Goal: Check status: Check status

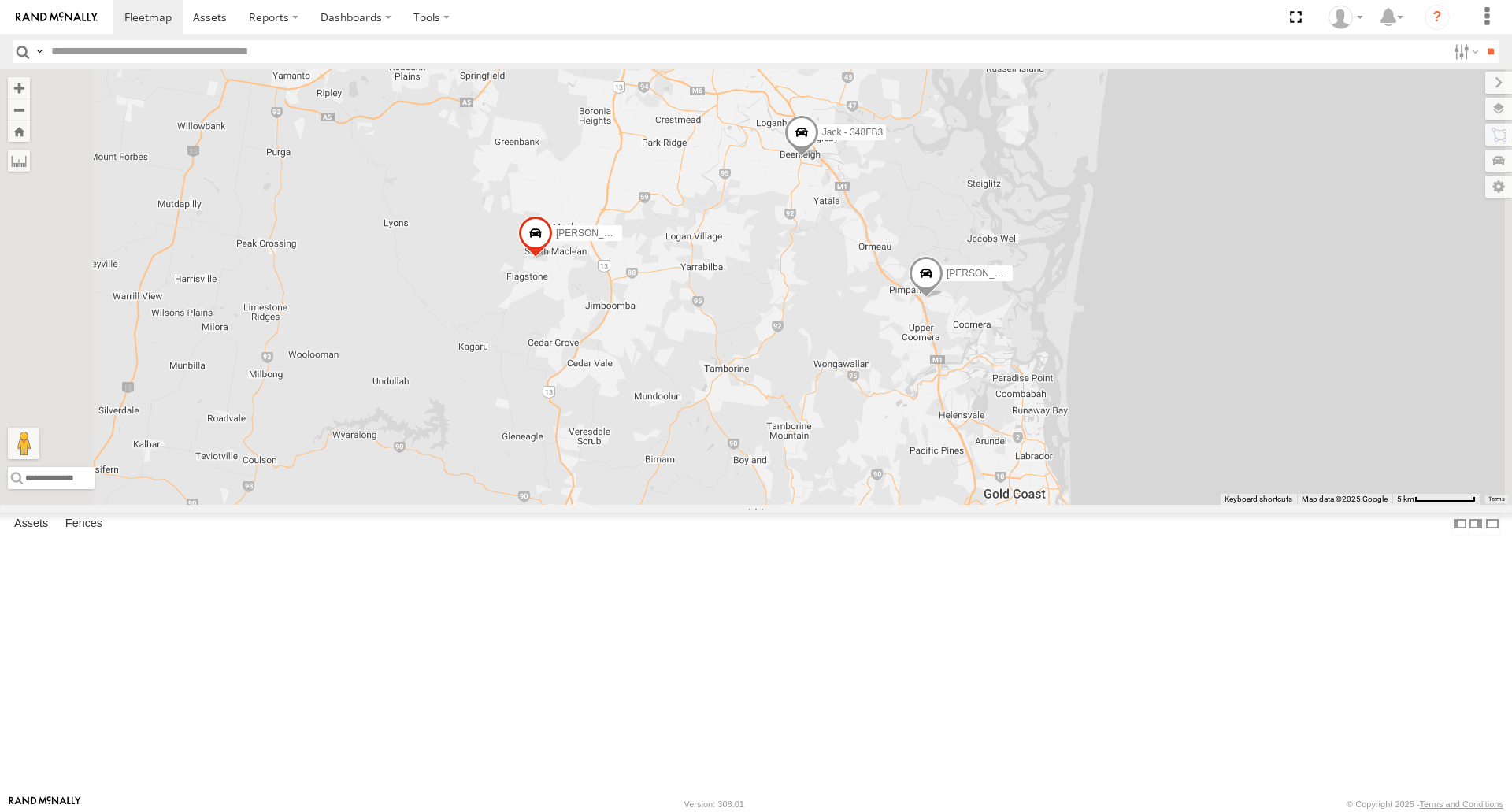
click at [819, 158] on span at bounding box center [802, 136] width 34 height 43
click at [1019, 404] on div "[PERSON_NAME] - 571IW2 [PERSON_NAME] B - Corolla [PERSON_NAME] - 347FB3 [PERSON…" at bounding box center [756, 286] width 1512 height 435
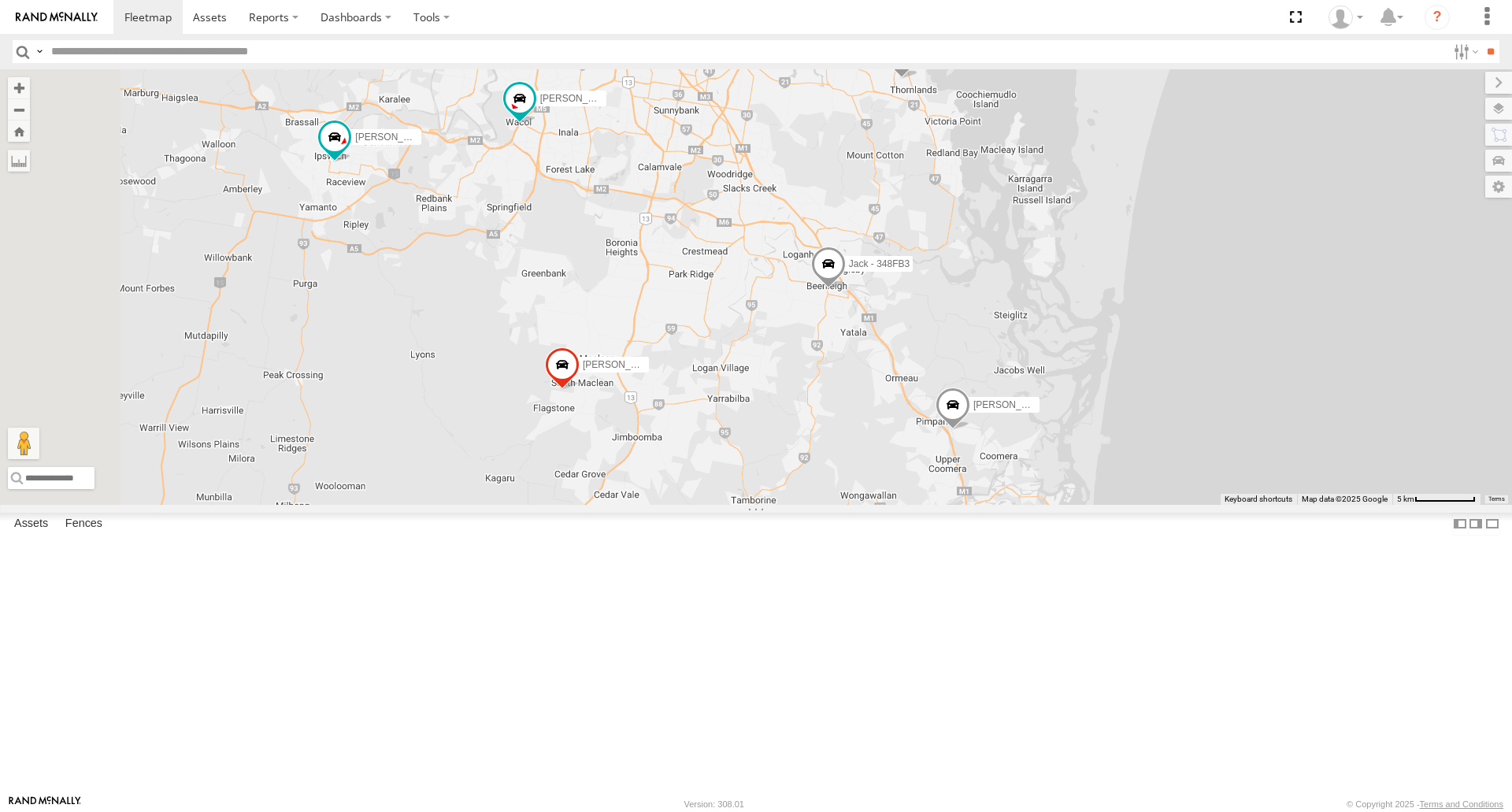
drag, startPoint x: 961, startPoint y: 394, endPoint x: 987, endPoint y: 538, distance: 146.3
click at [987, 504] on div "[PERSON_NAME] - 571IW2 [PERSON_NAME] B - Corolla [PERSON_NAME] - 347FB3 [PERSON…" at bounding box center [756, 286] width 1512 height 435
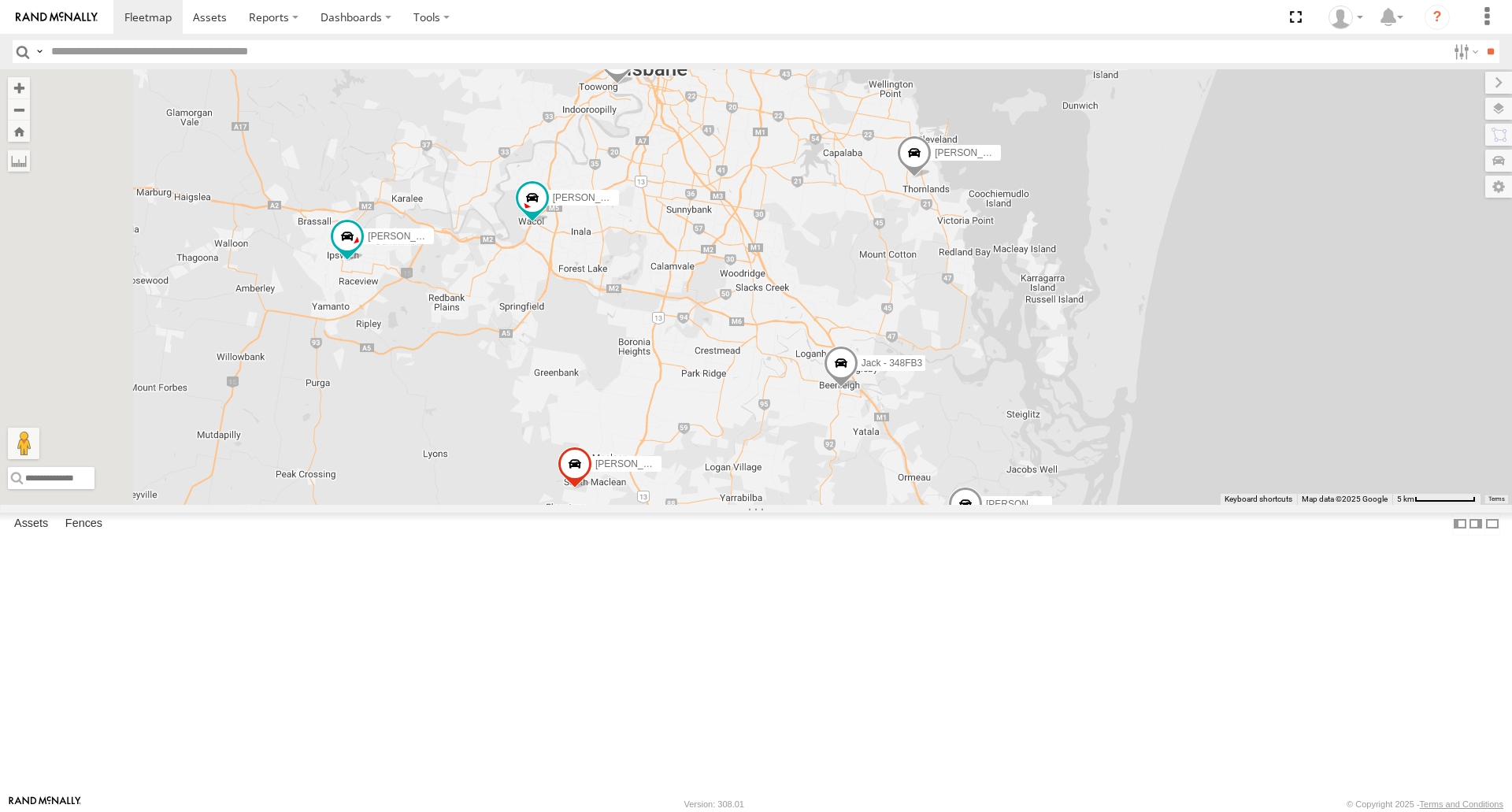
drag, startPoint x: 948, startPoint y: 360, endPoint x: 955, endPoint y: 448, distance: 88.3
click at [961, 458] on div "[PERSON_NAME] - 571IW2 [PERSON_NAME] B - Corolla [PERSON_NAME] - 347FB3 [PERSON…" at bounding box center [756, 286] width 1512 height 435
click at [859, 392] on span at bounding box center [842, 370] width 34 height 43
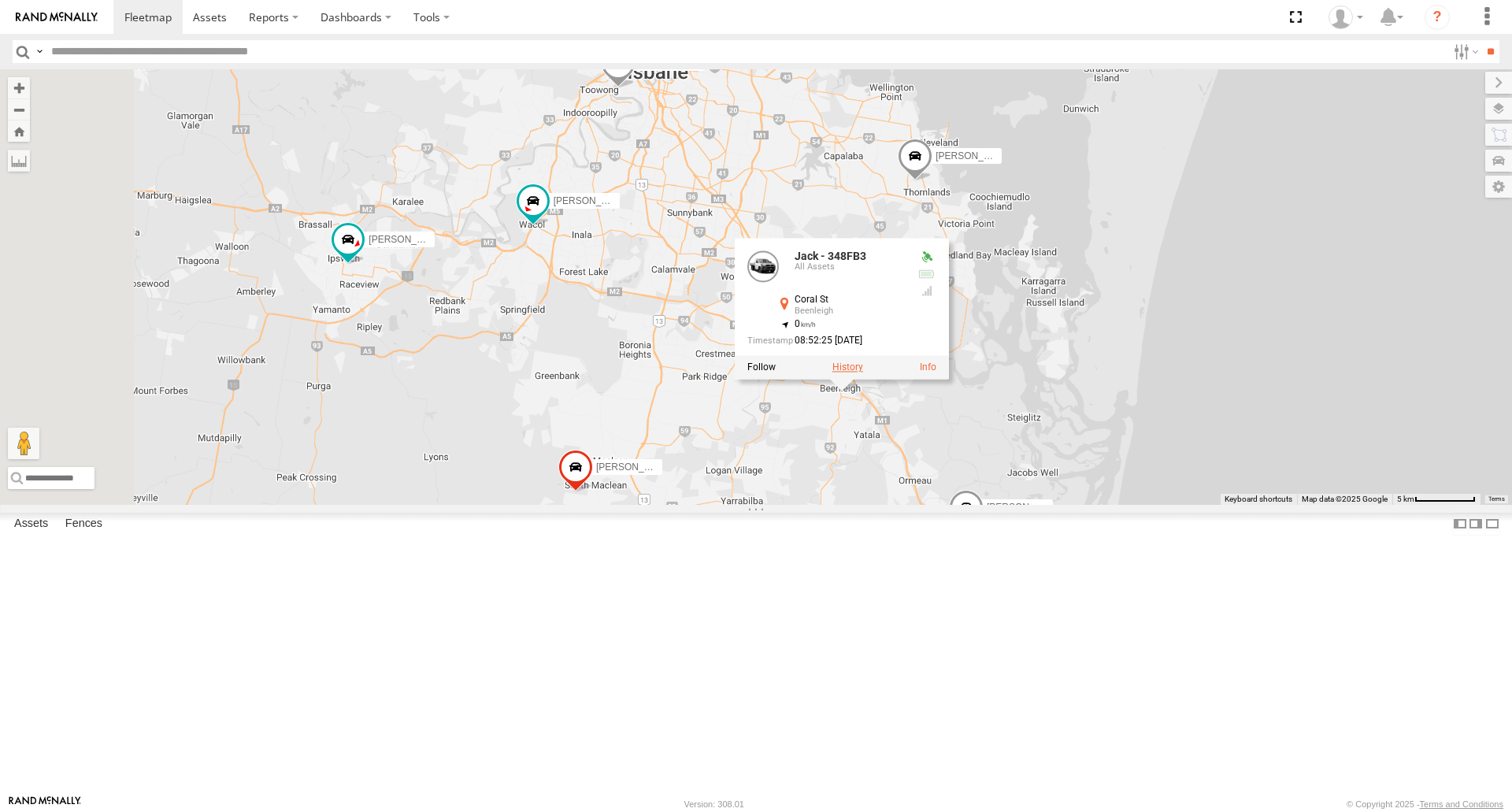
click at [863, 374] on label at bounding box center [848, 367] width 31 height 11
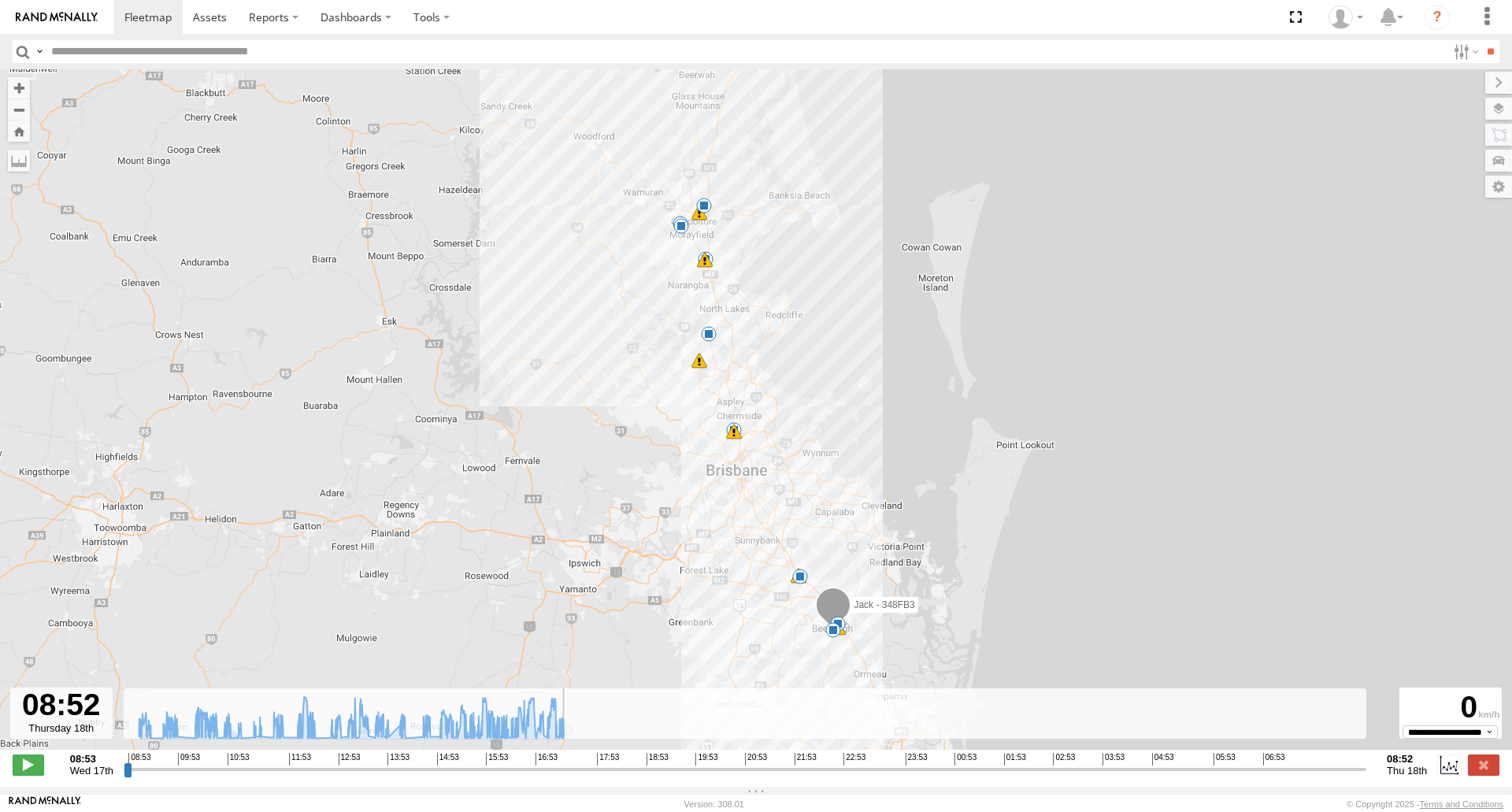
drag, startPoint x: 233, startPoint y: 774, endPoint x: 1421, endPoint y: 782, distance: 1188.0
click at [1367, 777] on input "range" at bounding box center [745, 769] width 1243 height 15
click at [1486, 775] on label at bounding box center [1484, 765] width 32 height 21
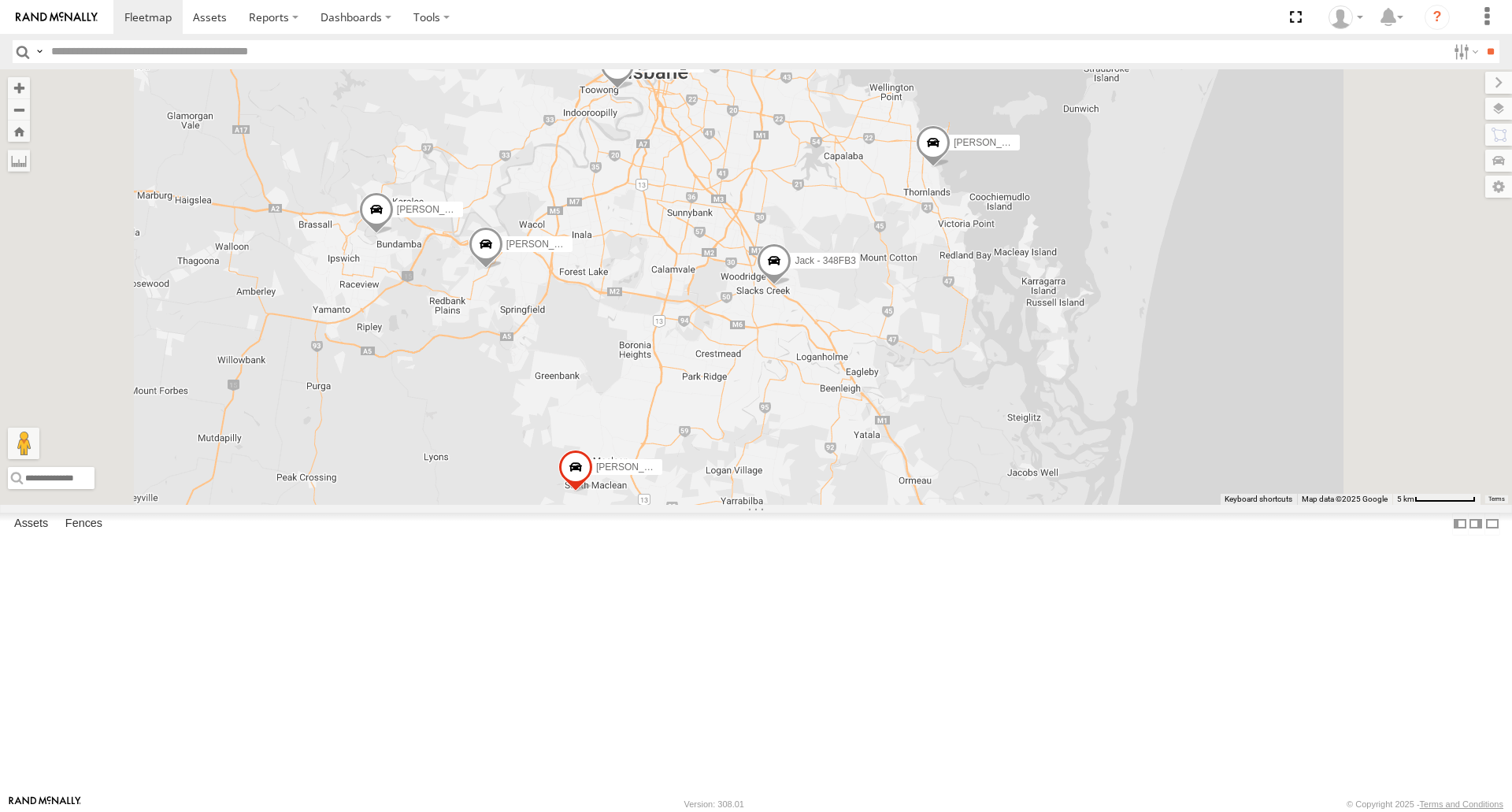
click at [792, 287] on span at bounding box center [775, 265] width 34 height 43
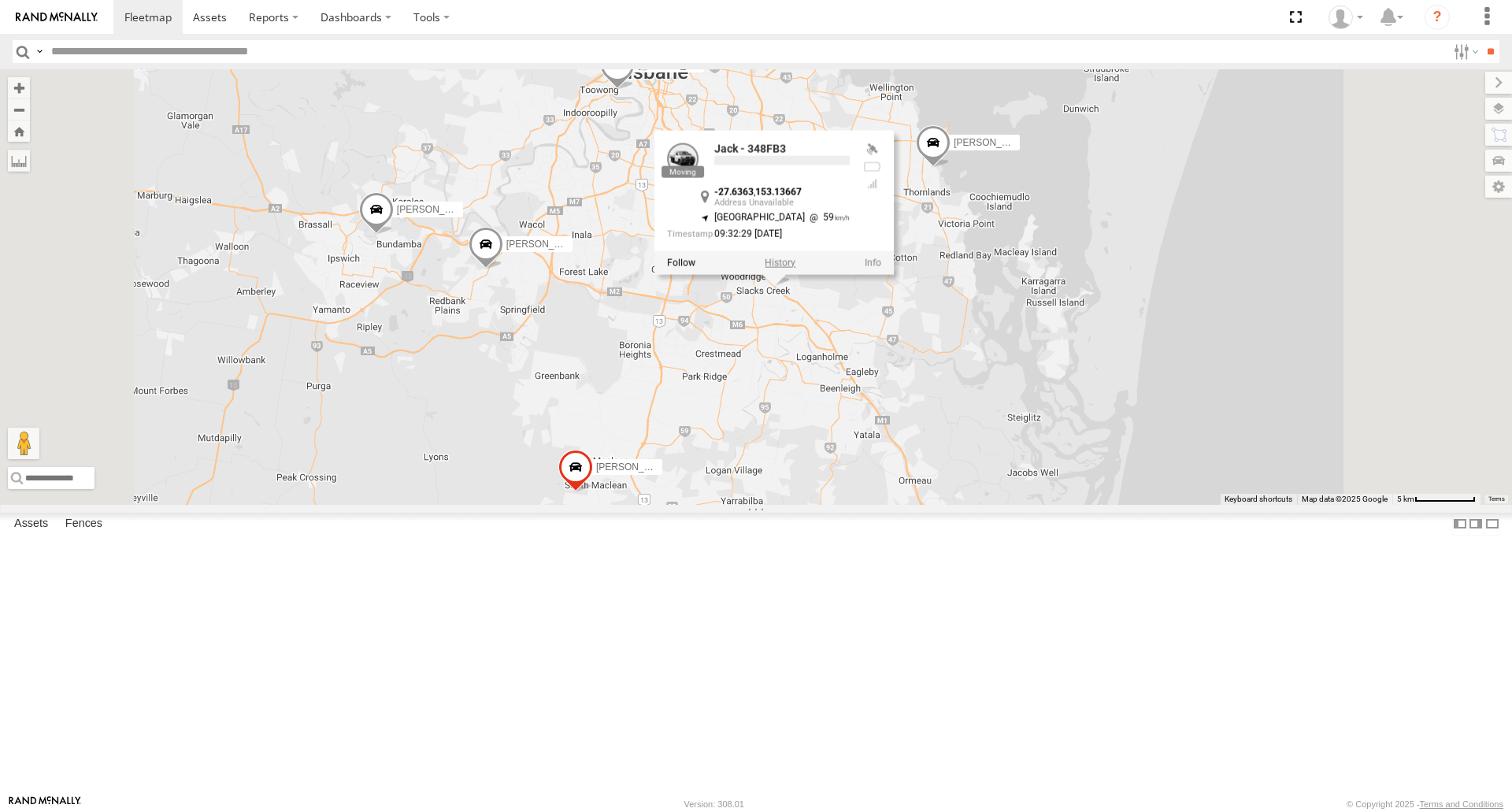
click at [795, 269] on label at bounding box center [780, 263] width 31 height 11
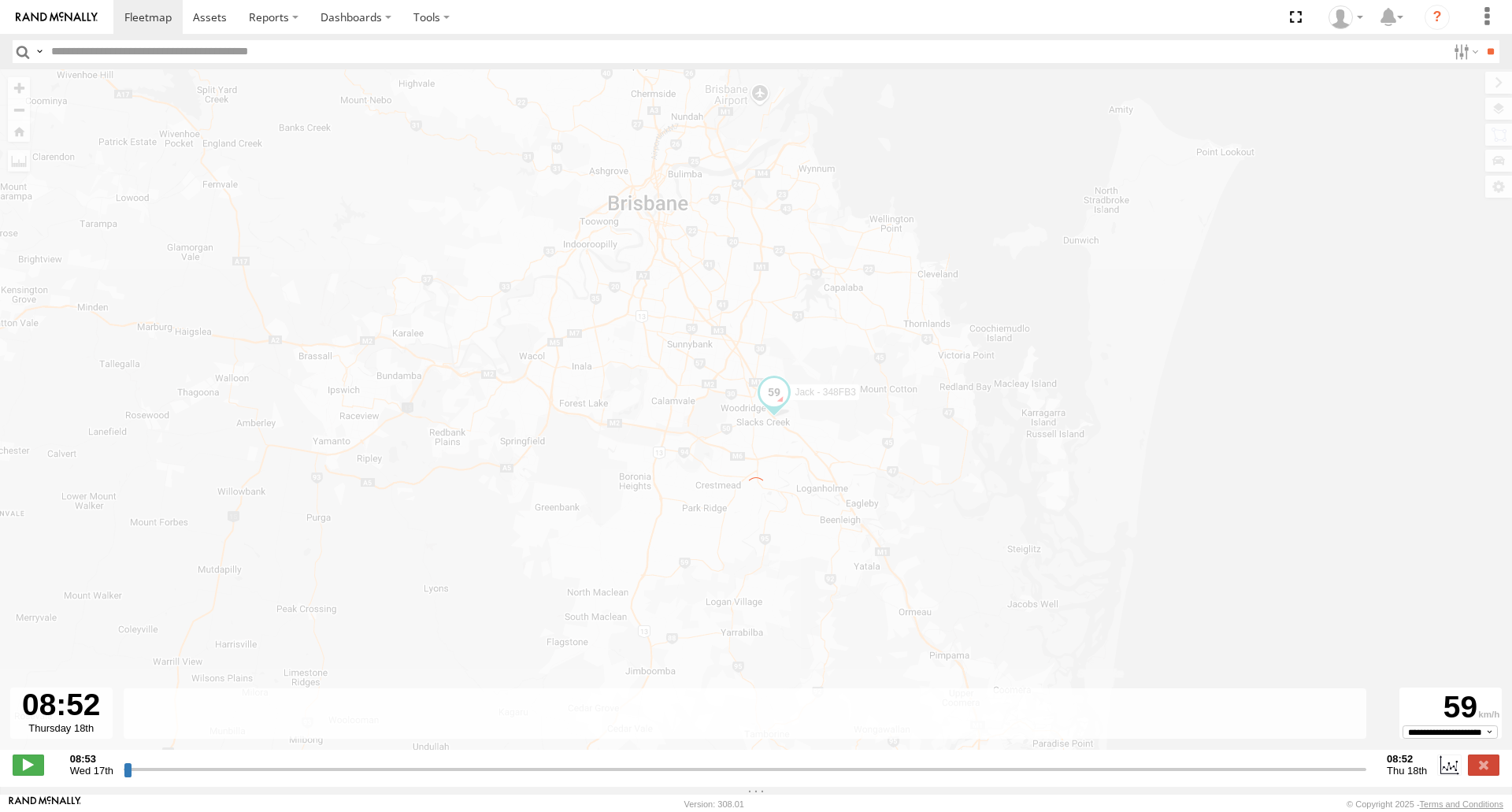
type input "**********"
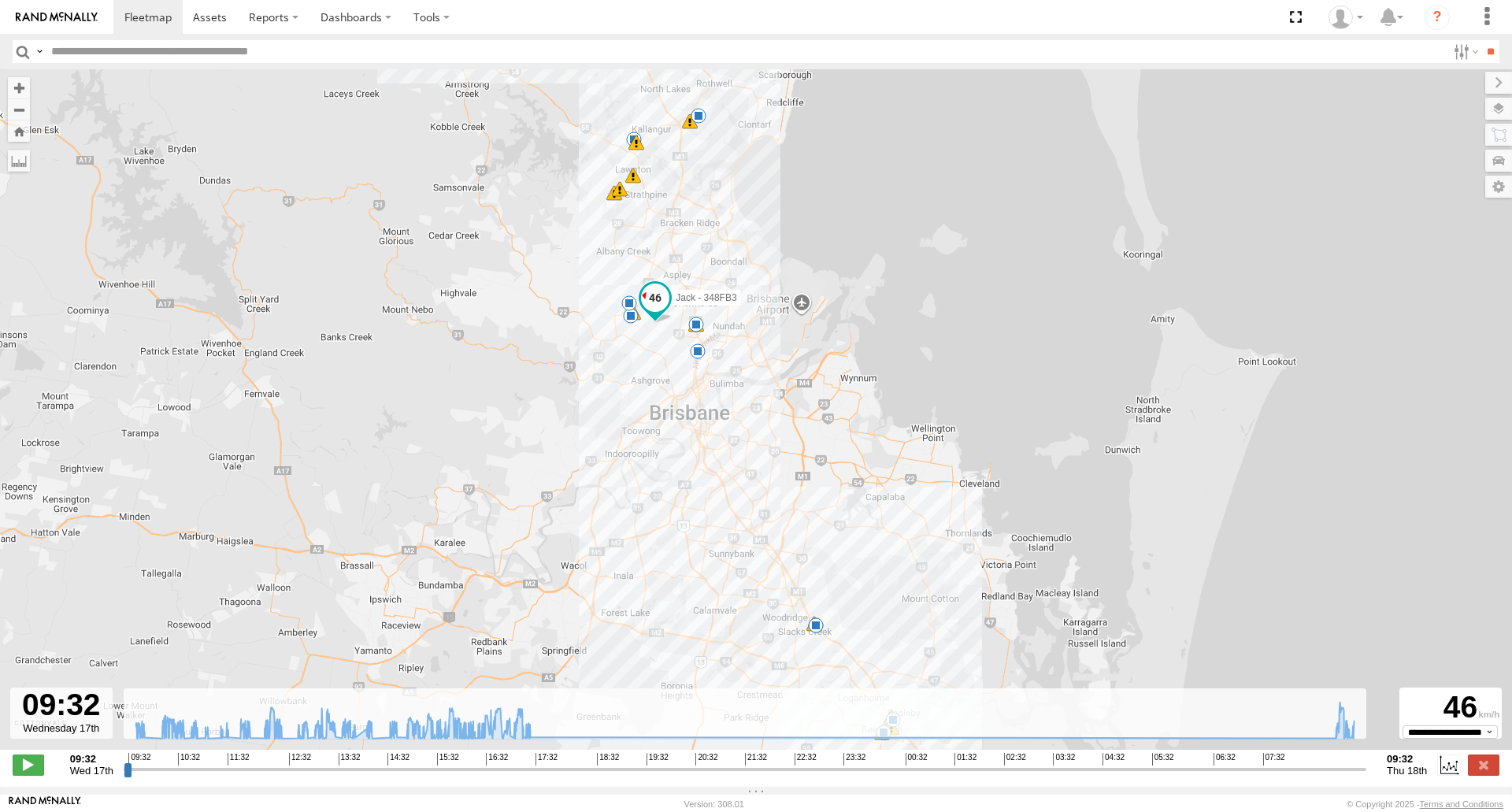
drag, startPoint x: 853, startPoint y: 553, endPoint x: 767, endPoint y: 421, distance: 157.5
click at [767, 421] on div "[PERSON_NAME] - 348FB3 09:37 Wed 09:43 Wed 13:28 Wed 13:46 Wed 13:52 Wed 16:03 …" at bounding box center [756, 417] width 1512 height 698
drag, startPoint x: 980, startPoint y: 72, endPoint x: 977, endPoint y: 15, distance: 57.1
click at [977, 15] on body at bounding box center [756, 406] width 1512 height 812
